Goal: Find specific page/section: Find specific page/section

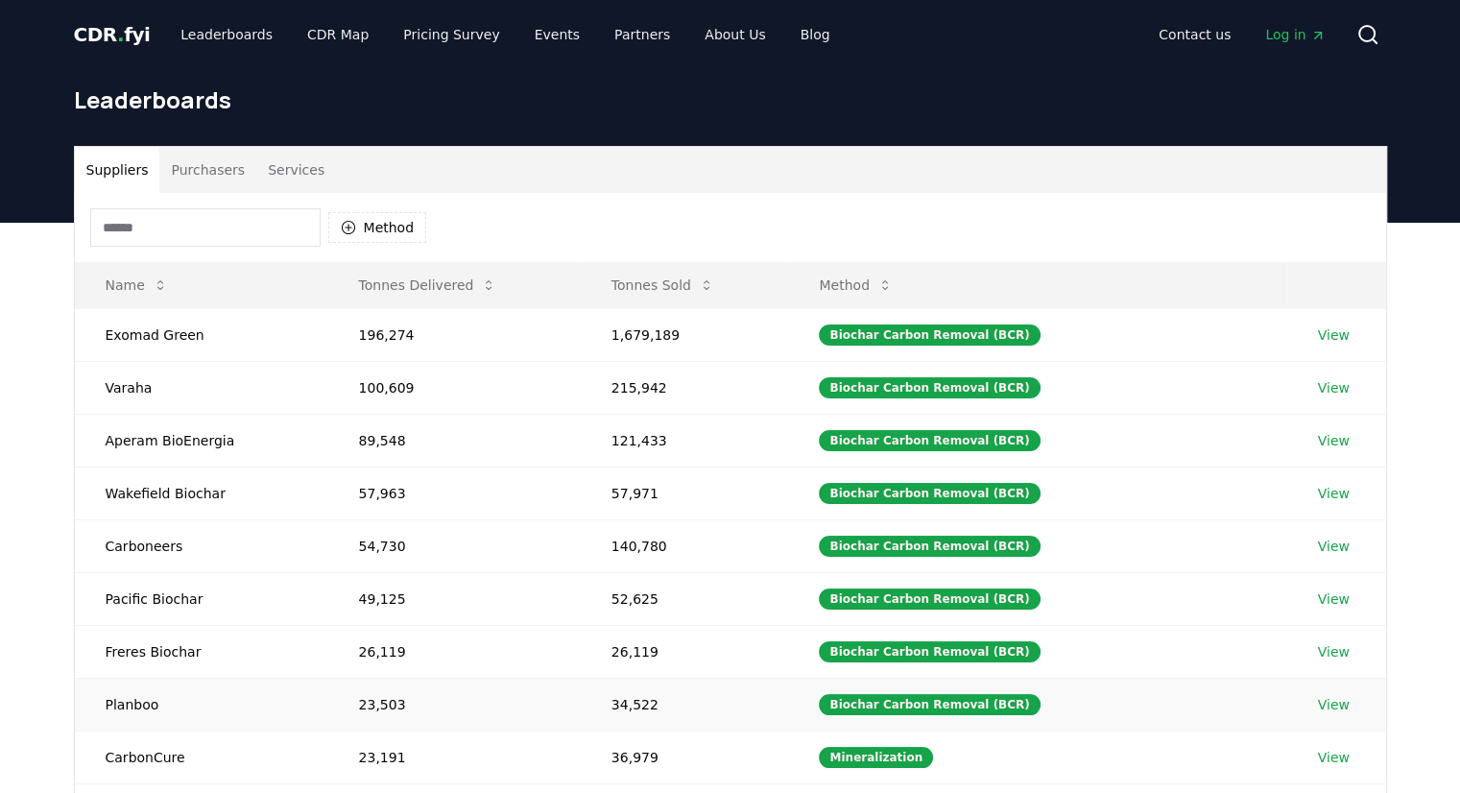
click at [1318, 702] on link "View" at bounding box center [1334, 704] width 32 height 19
